Goal: Task Accomplishment & Management: Manage account settings

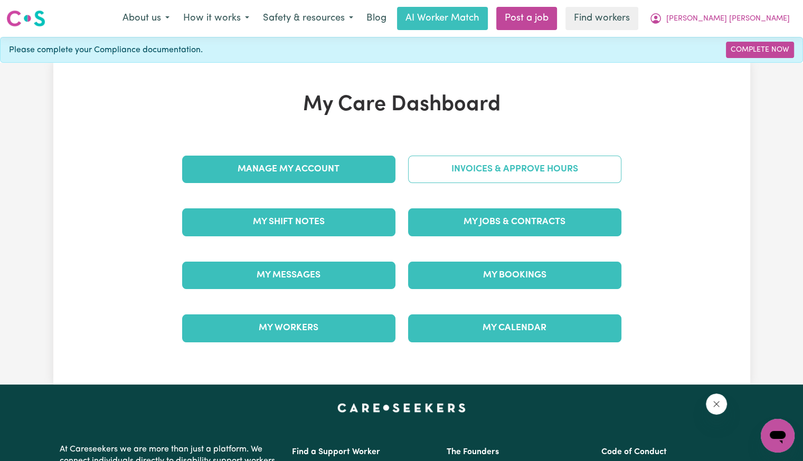
click at [441, 165] on link "Invoices & Approve Hours" at bounding box center [514, 169] width 213 height 27
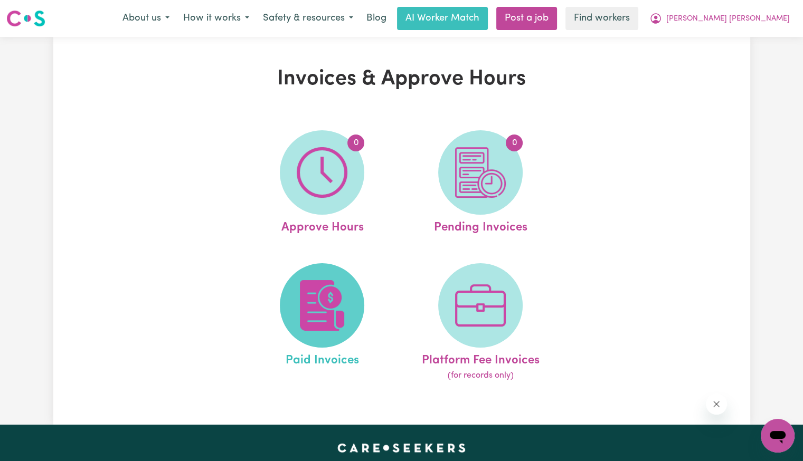
click at [337, 277] on span at bounding box center [322, 305] width 84 height 84
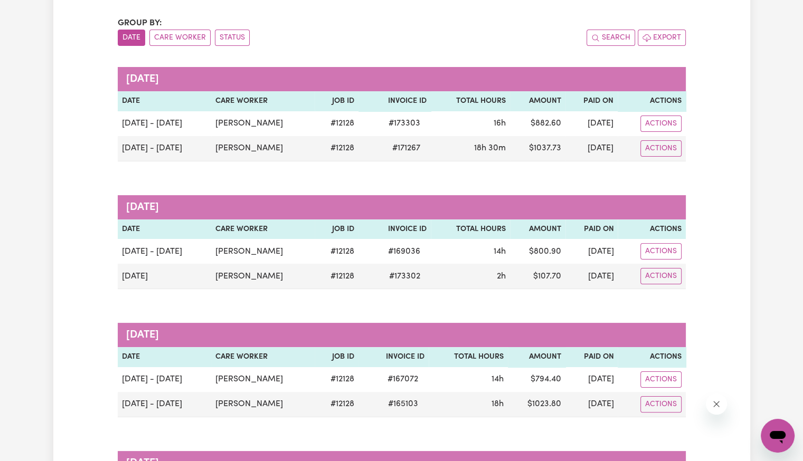
scroll to position [106, 0]
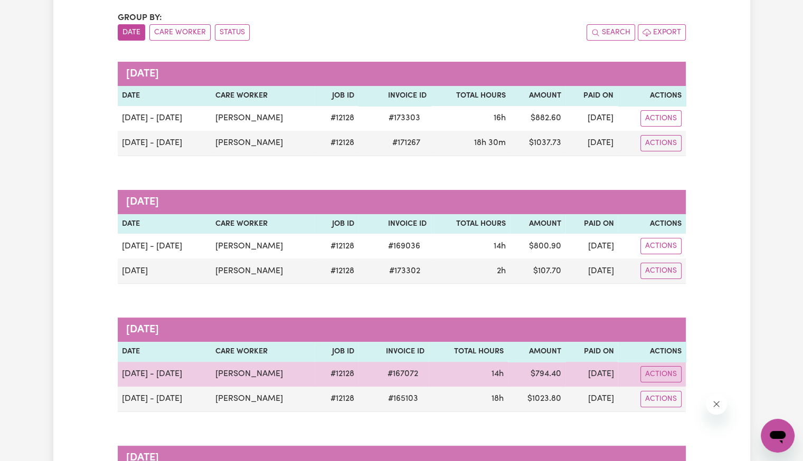
click at [415, 373] on span "# 167072" at bounding box center [402, 374] width 43 height 13
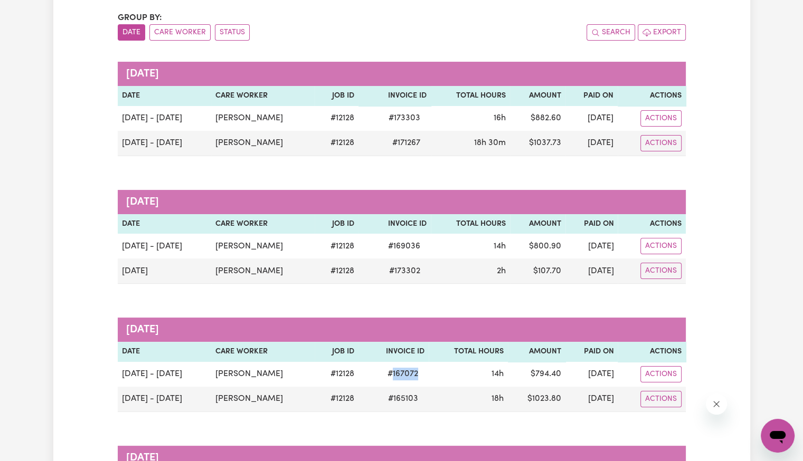
copy span "167072"
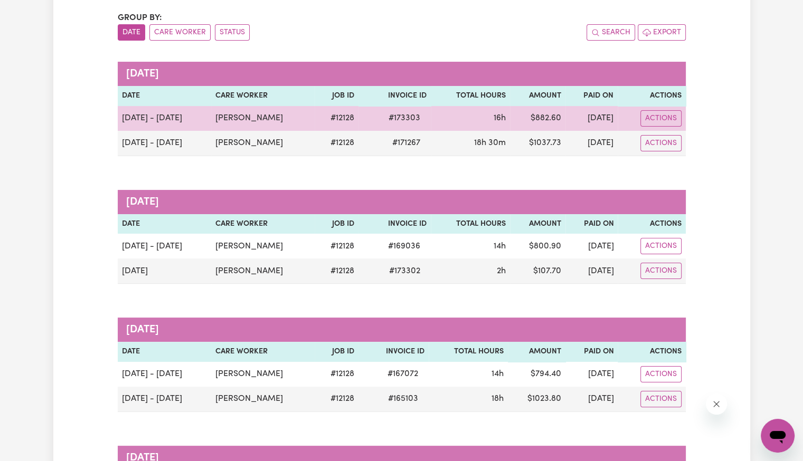
click at [421, 117] on span "# 173303" at bounding box center [404, 118] width 44 height 13
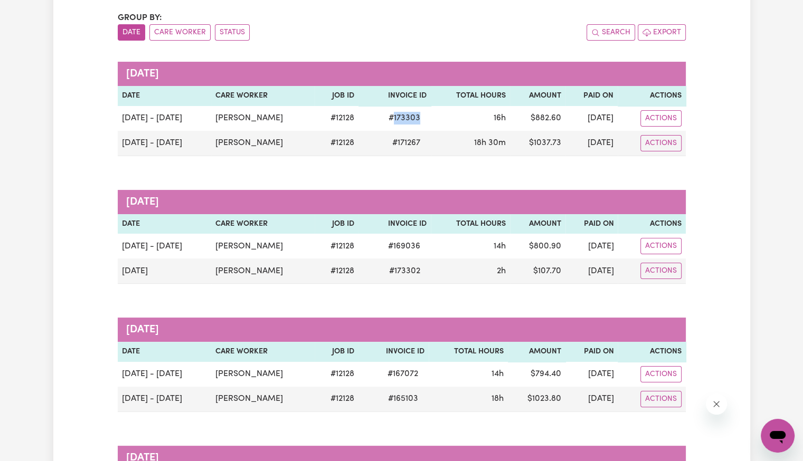
copy span "173303"
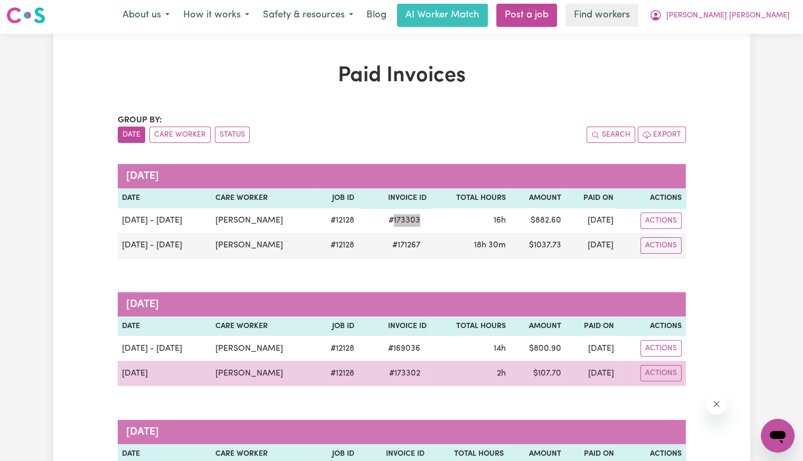
scroll to position [0, 0]
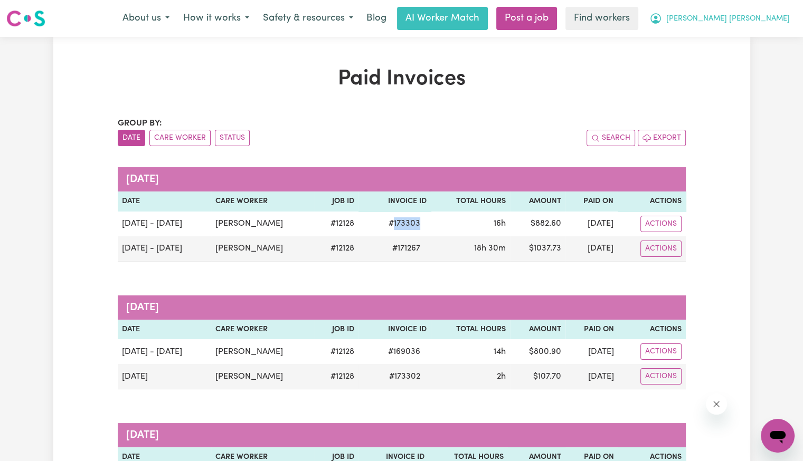
click at [756, 20] on span "[PERSON_NAME] [PERSON_NAME]" at bounding box center [727, 19] width 123 height 12
click at [747, 44] on link "My Dashboard" at bounding box center [753, 41] width 83 height 20
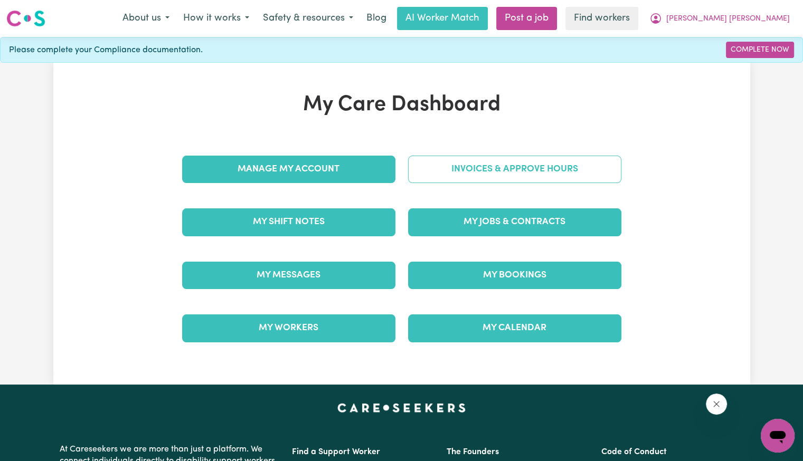
click at [547, 171] on link "Invoices & Approve Hours" at bounding box center [514, 169] width 213 height 27
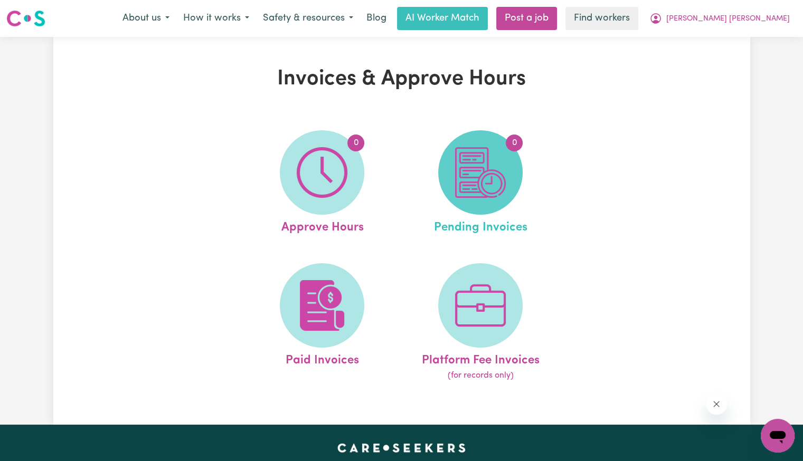
click at [466, 180] on img at bounding box center [480, 172] width 51 height 51
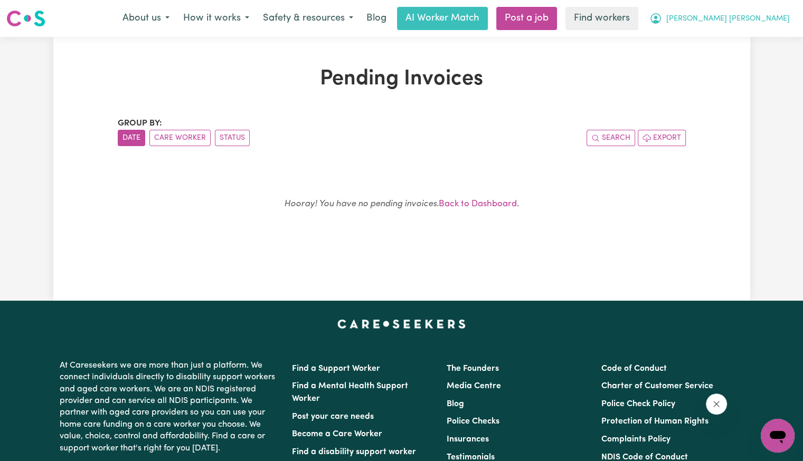
click at [745, 22] on span "[PERSON_NAME] [PERSON_NAME]" at bounding box center [727, 19] width 123 height 12
click at [745, 40] on link "My Dashboard" at bounding box center [753, 41] width 83 height 20
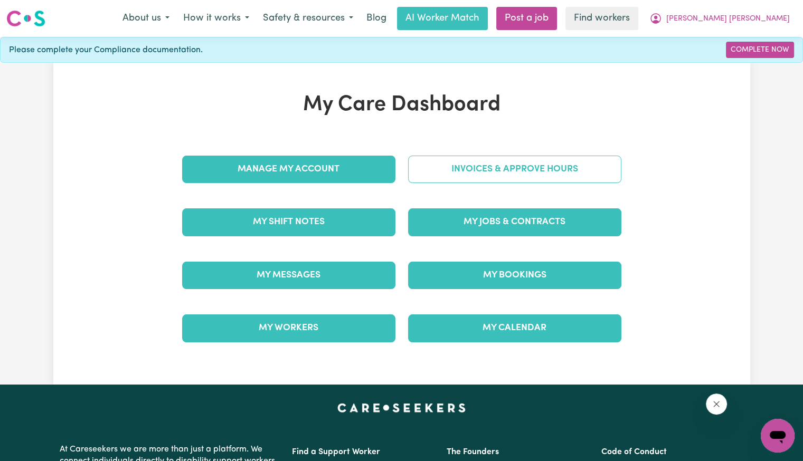
click at [461, 158] on link "Invoices & Approve Hours" at bounding box center [514, 169] width 213 height 27
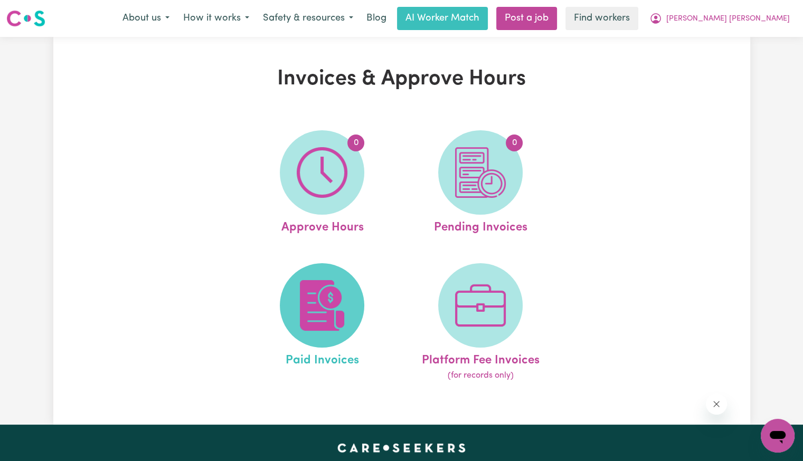
click at [321, 294] on img at bounding box center [322, 305] width 51 height 51
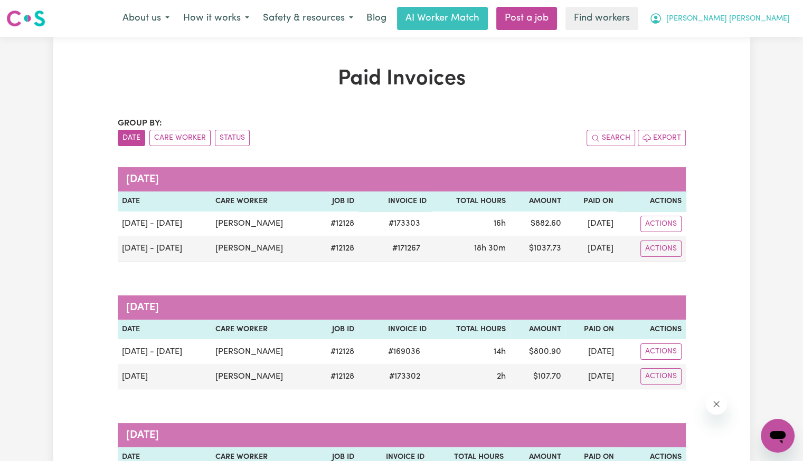
click at [746, 22] on span "[PERSON_NAME] [PERSON_NAME]" at bounding box center [727, 19] width 123 height 12
click at [755, 55] on link "Logout" at bounding box center [753, 61] width 83 height 20
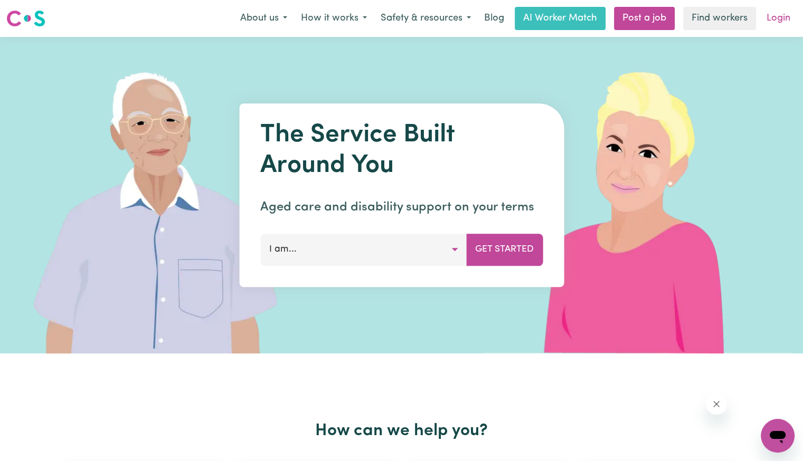
click at [773, 22] on link "Login" at bounding box center [778, 18] width 36 height 23
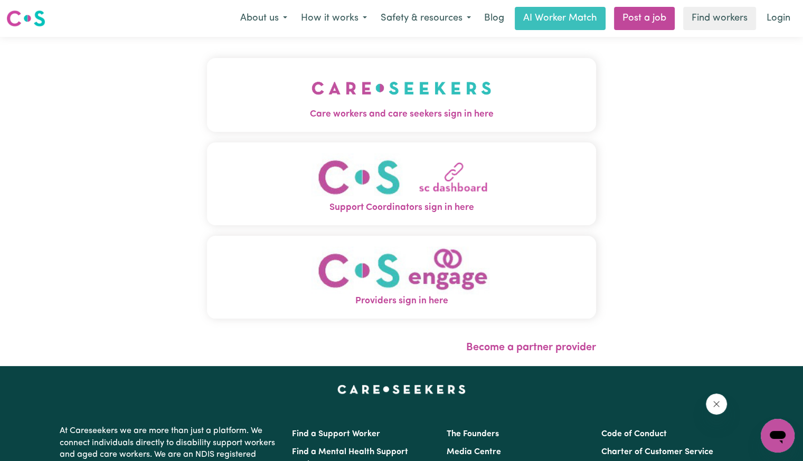
click at [405, 96] on button "Care workers and care seekers sign in here" at bounding box center [401, 95] width 389 height 74
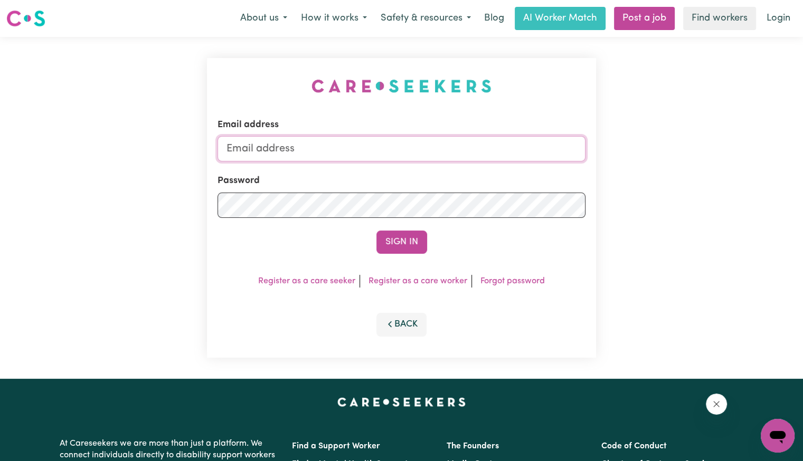
click at [425, 148] on input "Email address" at bounding box center [401, 148] width 368 height 25
drag, startPoint x: 284, startPoint y: 145, endPoint x: 802, endPoint y: 173, distance: 517.9
click at [802, 173] on div "Email address [EMAIL_ADDRESS][DOMAIN_NAME] Password Sign In Register as a care …" at bounding box center [401, 208] width 803 height 342
click at [376, 231] on button "Sign In" at bounding box center [401, 242] width 51 height 23
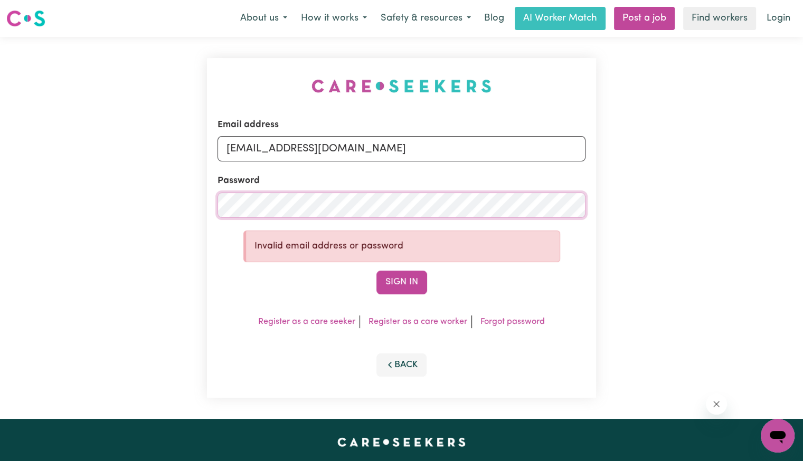
click at [139, 212] on div "Email address [EMAIL_ADDRESS][DOMAIN_NAME] Password Invalid email address or pa…" at bounding box center [401, 228] width 803 height 382
click at [376, 271] on button "Sign In" at bounding box center [401, 282] width 51 height 23
click at [297, 150] on input "[EMAIL_ADDRESS][DOMAIN_NAME]" at bounding box center [401, 148] width 368 height 25
drag, startPoint x: 366, startPoint y: 150, endPoint x: 357, endPoint y: 149, distance: 8.6
click at [350, 151] on input "[EMAIL_ADDRESS][DOMAIN_NAME]" at bounding box center [401, 148] width 368 height 25
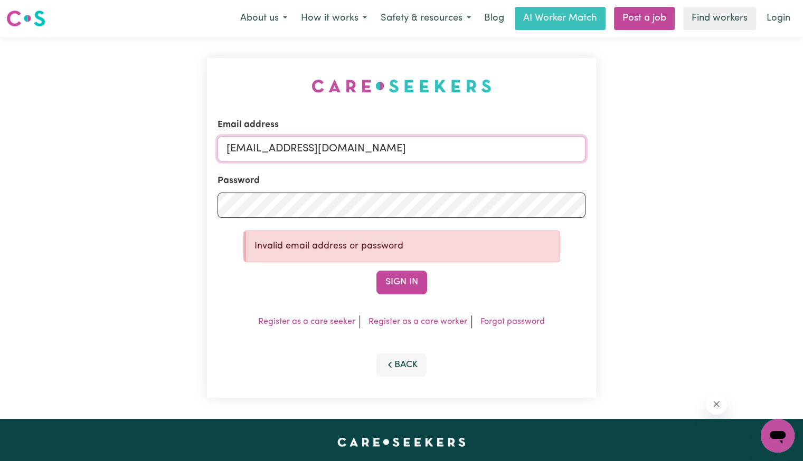
type input "[EMAIL_ADDRESS][DOMAIN_NAME]"
click at [376, 271] on button "Sign In" at bounding box center [401, 282] width 51 height 23
